Goal: Information Seeking & Learning: Learn about a topic

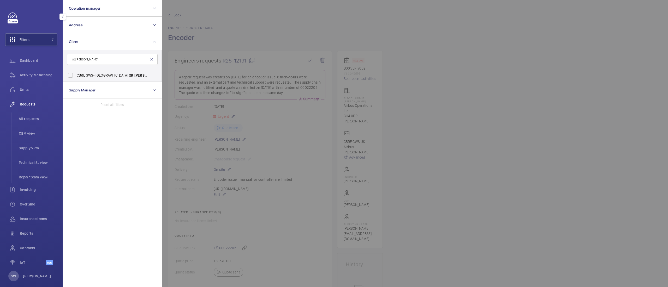
type input "st"
type input "imperi"
click at [96, 87] on span "Imperi" at bounding box center [100, 88] width 11 height 4
click at [76, 87] on input "CBRE GWS- Imperi al Hospital (St Mary)" at bounding box center [70, 88] width 10 height 10
checkbox input "true"
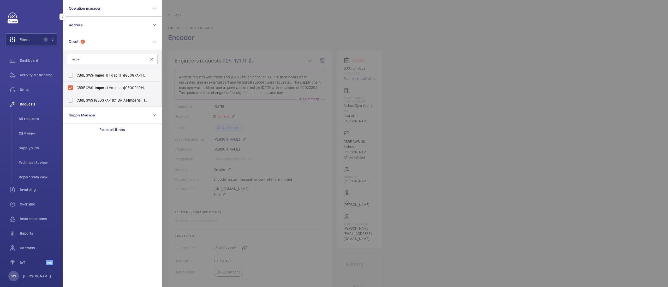
click at [96, 80] on label "CBRE GWS- Imperi al Hospital (Charing Cross)" at bounding box center [108, 75] width 91 height 13
click at [76, 80] on input "CBRE GWS- Imperi al Hospital (Charing Cross)" at bounding box center [70, 75] width 10 height 10
checkbox input "true"
click at [94, 103] on label "CBRE GWS UK- Imperi al Hospital (Hammersmith)" at bounding box center [108, 100] width 91 height 13
click at [76, 103] on input "CBRE GWS UK- Imperi al Hospital (Hammersmith)" at bounding box center [70, 100] width 10 height 10
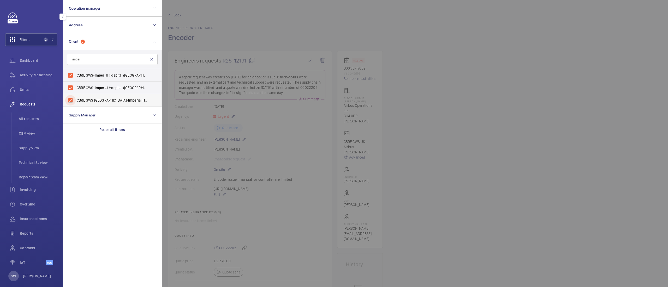
checkbox input "true"
click at [16, 63] on wm-front-icon-button at bounding box center [12, 60] width 15 height 13
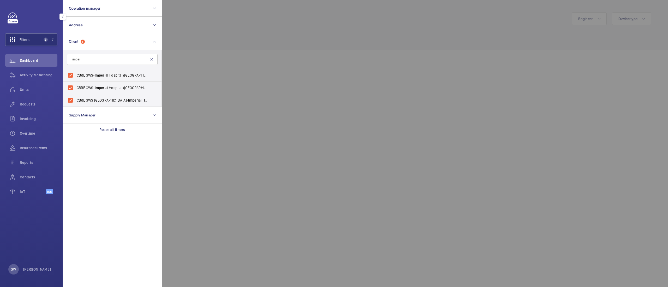
click at [253, 38] on div at bounding box center [496, 143] width 668 height 287
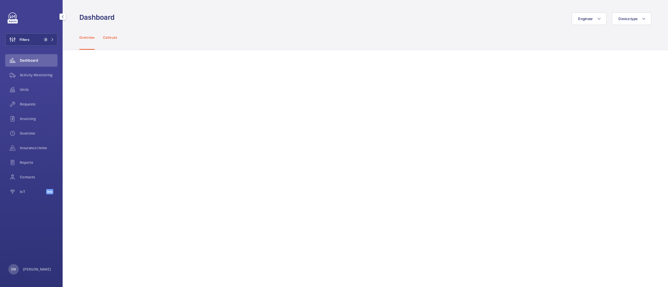
click at [113, 38] on p "Callouts" at bounding box center [110, 37] width 14 height 5
click at [44, 40] on button "Filters" at bounding box center [31, 39] width 52 height 13
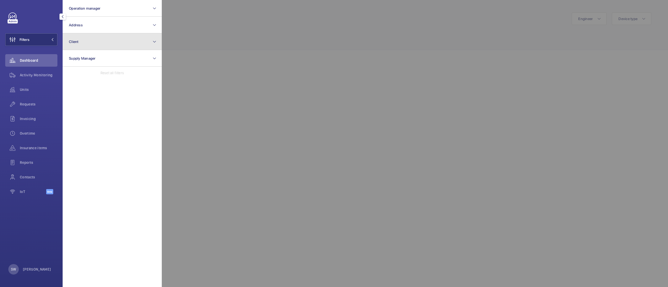
click at [110, 41] on button "Client" at bounding box center [112, 41] width 99 height 17
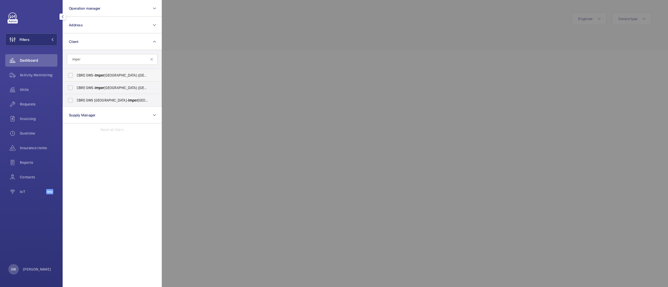
type input "imper"
click at [113, 71] on label "CBRE GWS- Imper ial Hospital ([GEOGRAPHIC_DATA])" at bounding box center [108, 75] width 91 height 13
click at [76, 71] on input "CBRE GWS- Imper ial Hospital ([GEOGRAPHIC_DATA])" at bounding box center [70, 75] width 10 height 10
checkbox input "true"
click at [114, 84] on label "CBRE GWS- [GEOGRAPHIC_DATA] ([GEOGRAPHIC_DATA][PERSON_NAME])" at bounding box center [108, 88] width 91 height 13
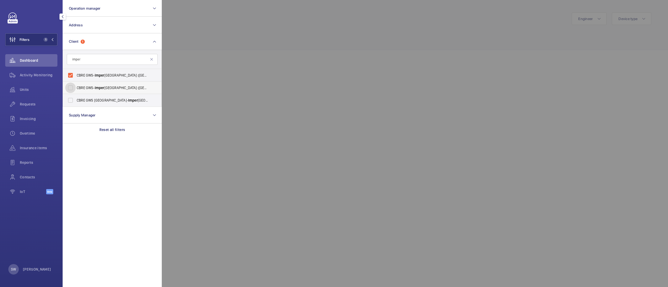
click at [76, 84] on input "CBRE GWS- [GEOGRAPHIC_DATA] ([GEOGRAPHIC_DATA][PERSON_NAME])" at bounding box center [70, 88] width 10 height 10
checkbox input "true"
click at [119, 101] on span "CBRE GWS UK- [GEOGRAPHIC_DATA] ([GEOGRAPHIC_DATA])" at bounding box center [113, 100] width 72 height 5
click at [76, 101] on input "CBRE GWS UK- [GEOGRAPHIC_DATA] ([GEOGRAPHIC_DATA])" at bounding box center [70, 100] width 10 height 10
checkbox input "true"
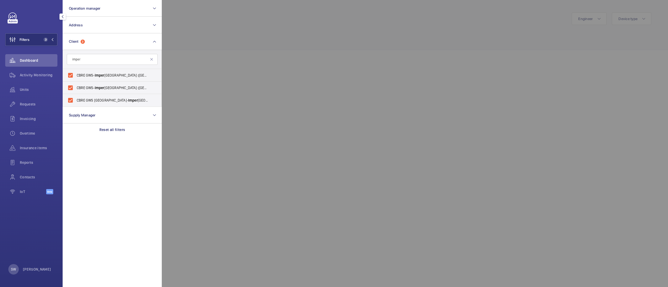
drag, startPoint x: 667, startPoint y: 74, endPoint x: 667, endPoint y: 173, distance: 99.1
click at [667, 174] on div at bounding box center [496, 143] width 668 height 287
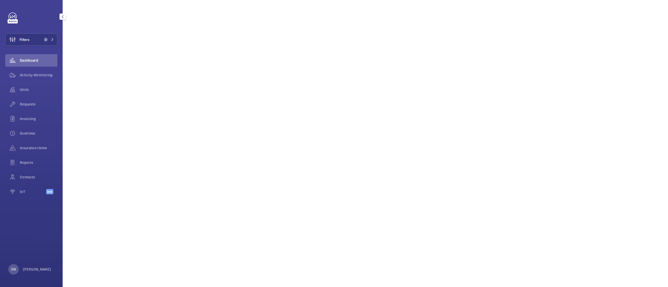
scroll to position [112, 0]
